Goal: Task Accomplishment & Management: Manage account settings

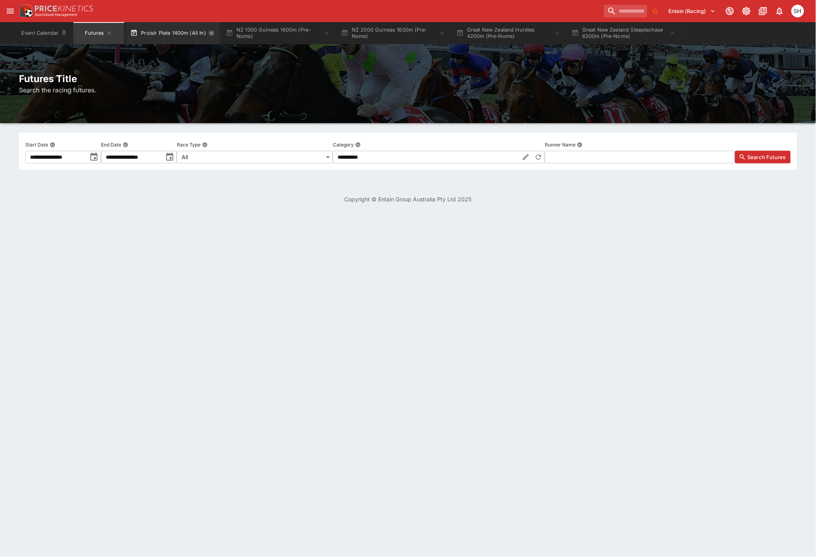
click at [211, 34] on icon "button" at bounding box center [212, 33] width 4 height 4
click at [235, 32] on icon "button" at bounding box center [231, 33] width 6 height 6
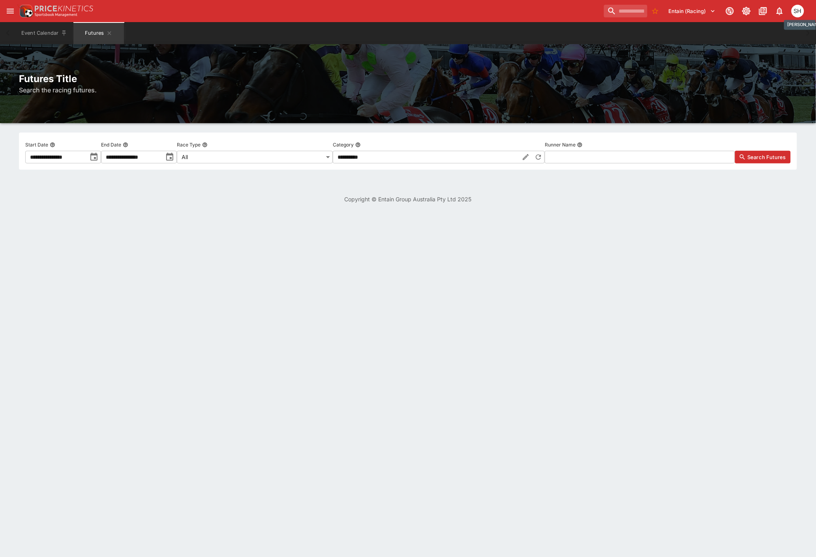
click at [798, 13] on div "SH" at bounding box center [798, 11] width 13 height 13
click at [780, 41] on li "Logout" at bounding box center [788, 42] width 44 height 13
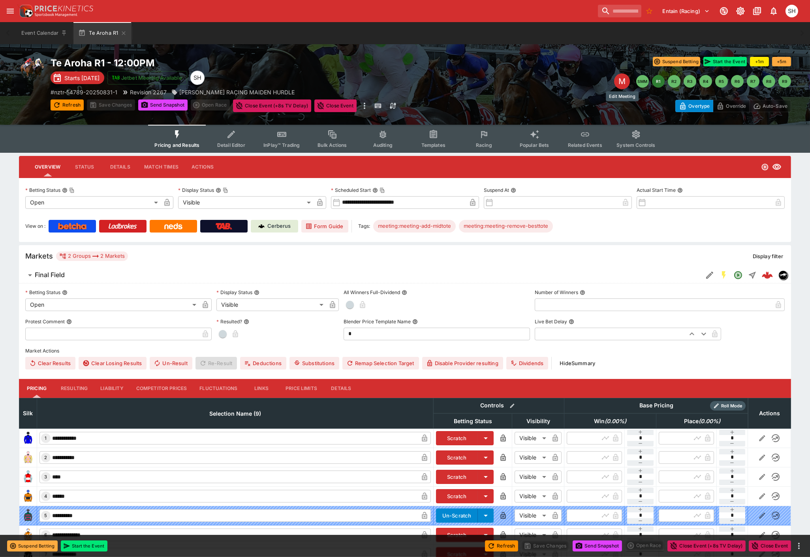
click at [623, 80] on div "M" at bounding box center [622, 81] width 16 height 16
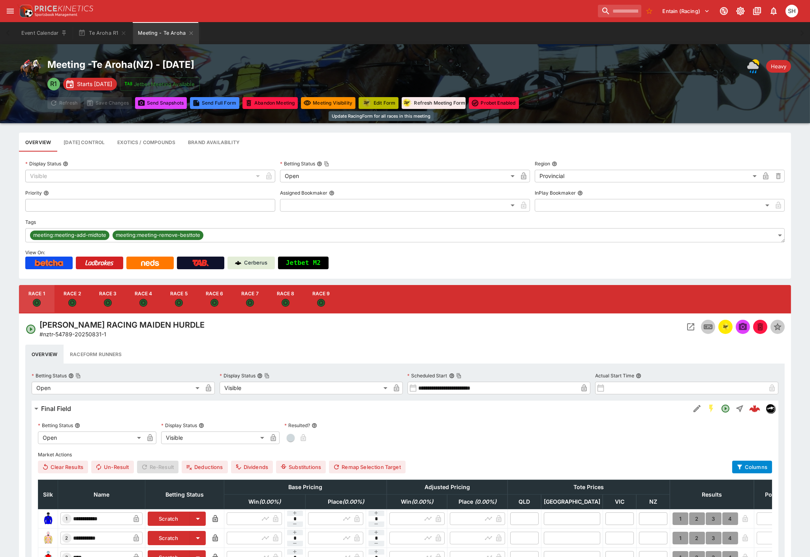
click at [381, 105] on button "Edit Form" at bounding box center [379, 103] width 40 height 12
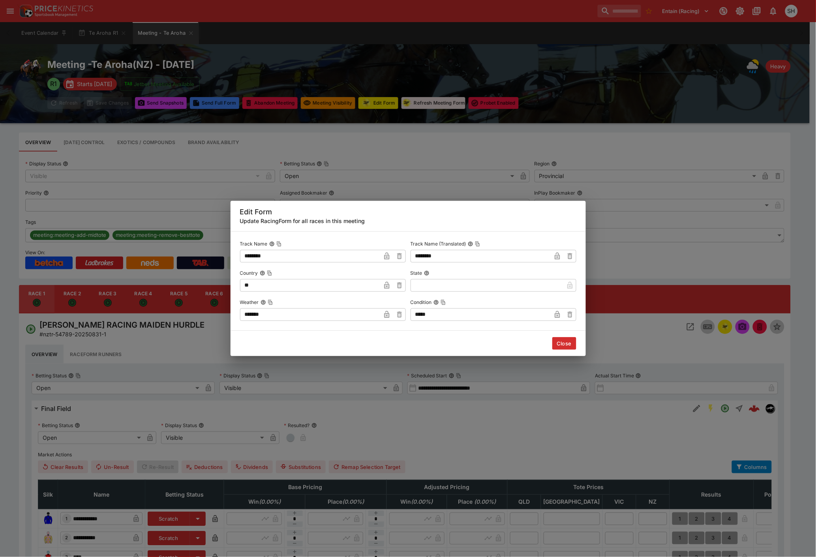
click at [440, 313] on input "*****" at bounding box center [481, 314] width 141 height 13
type input "*******"
click at [566, 345] on button "Close" at bounding box center [565, 343] width 24 height 13
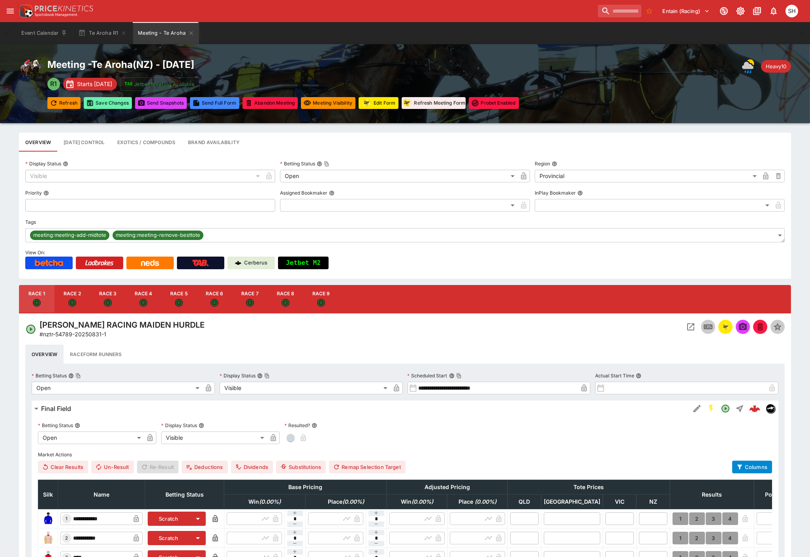
click at [108, 102] on button "Save Changes" at bounding box center [108, 103] width 48 height 12
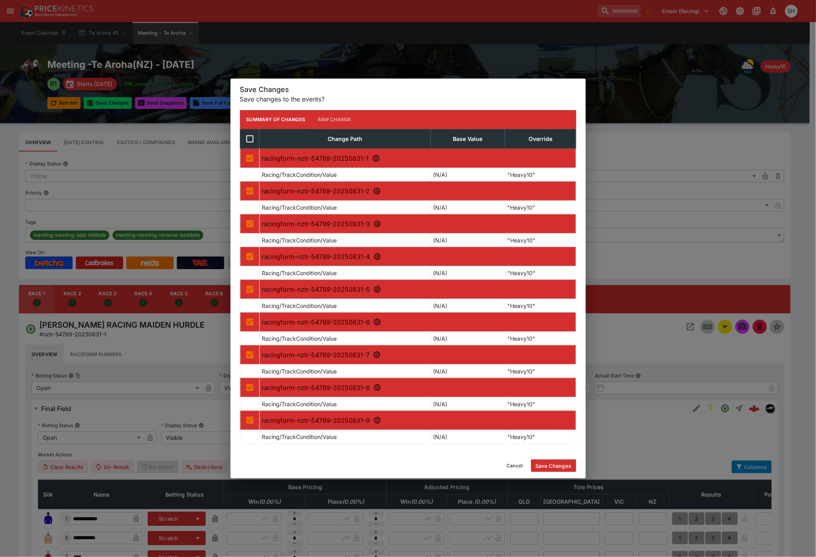
click at [554, 464] on button "Save Changes" at bounding box center [553, 466] width 45 height 13
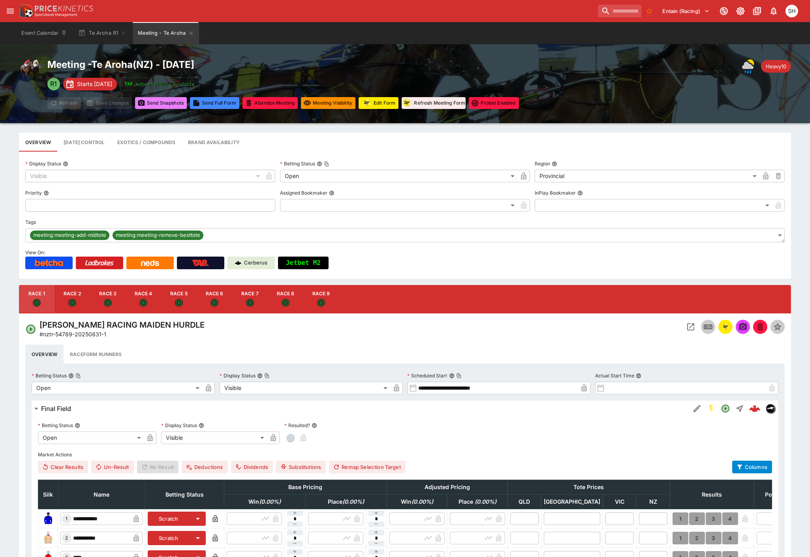
click at [150, 104] on button "Send Snapshot s" at bounding box center [161, 103] width 52 height 12
click at [189, 32] on icon "Meeting - Te Aroha" at bounding box center [191, 33] width 6 height 6
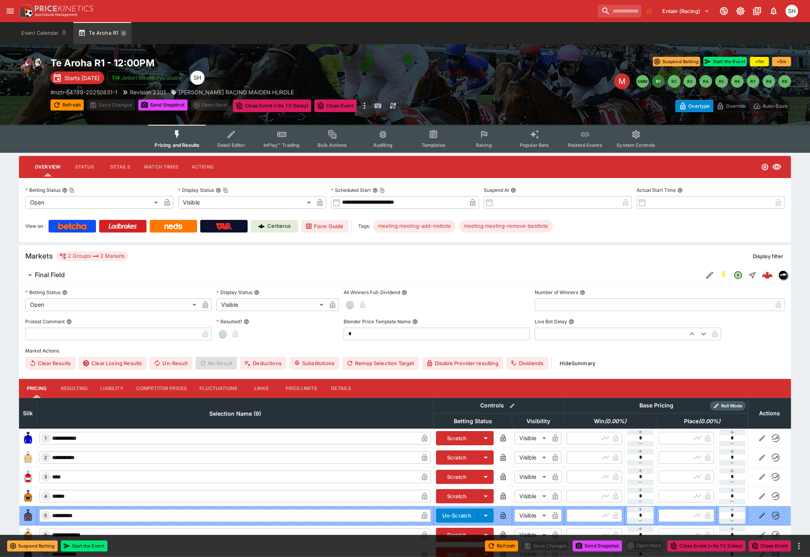
click at [122, 33] on icon "button" at bounding box center [123, 33] width 6 height 6
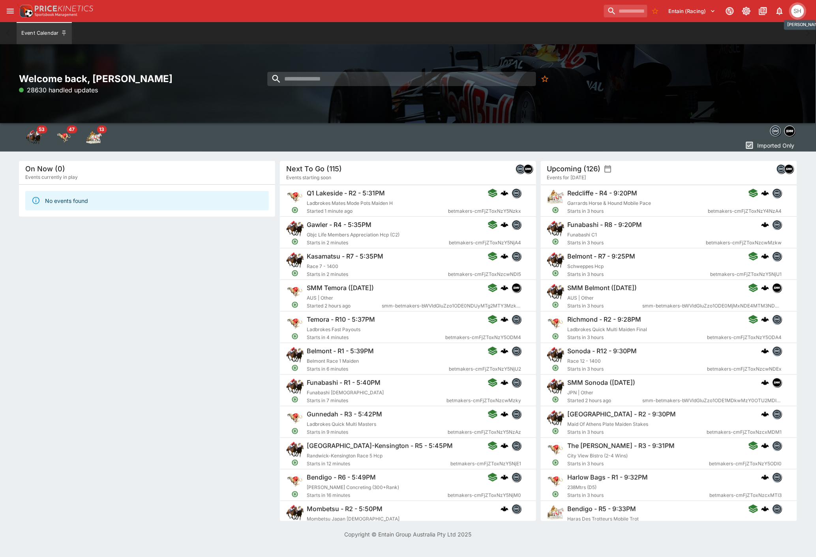
drag, startPoint x: 798, startPoint y: 10, endPoint x: 795, endPoint y: 20, distance: 10.9
click at [798, 10] on div "SH" at bounding box center [798, 11] width 13 height 13
click at [785, 38] on li "Logout" at bounding box center [788, 42] width 44 height 13
